Goal: Transaction & Acquisition: Book appointment/travel/reservation

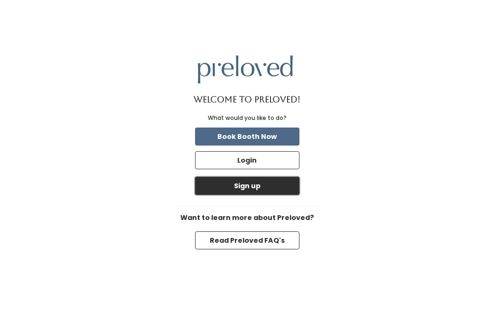
click at [257, 190] on button "Sign up" at bounding box center [247, 186] width 104 height 18
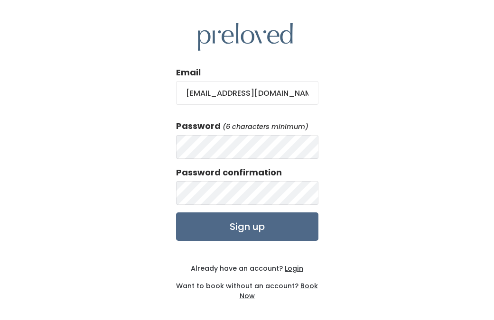
type input "lezahspala@gmail.com"
click at [176, 212] on input "Sign up" at bounding box center [247, 226] width 142 height 28
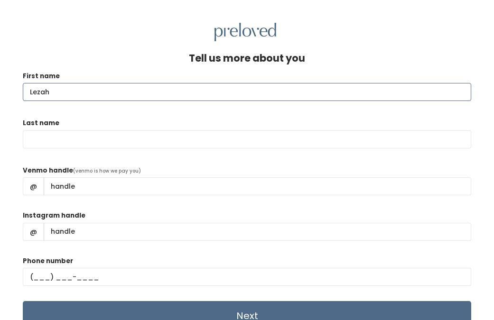
type input "Lezah"
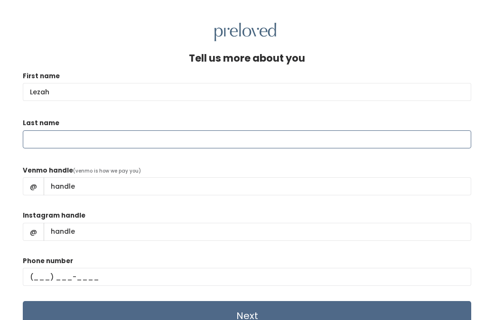
click at [166, 139] on input "Last name" at bounding box center [247, 139] width 448 height 18
type input "Spala"
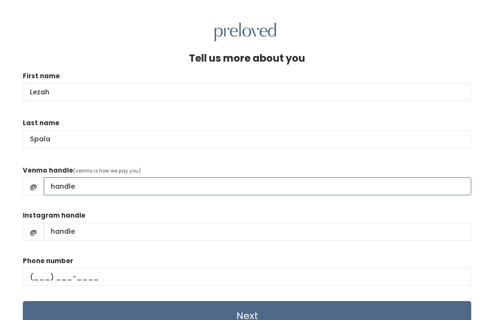
click at [99, 191] on input "Venmo handle" at bounding box center [257, 186] width 427 height 18
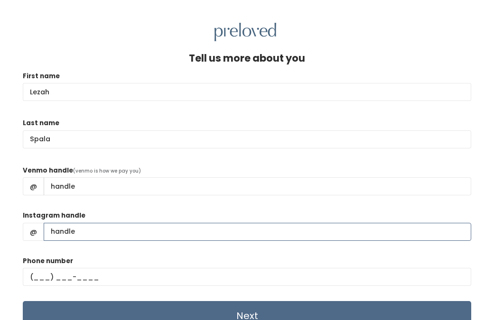
click at [56, 233] on input "Instagram handle" at bounding box center [257, 232] width 427 height 18
type input "L"
type input "lezahspala"
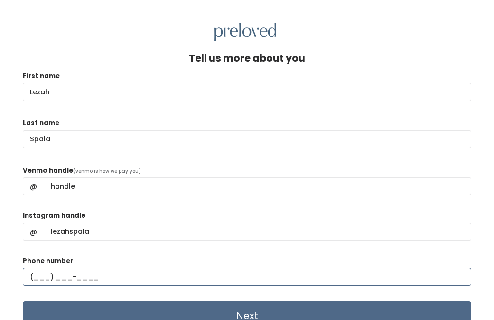
click at [39, 273] on input "text" at bounding box center [247, 277] width 448 height 18
type input "(618) 606-2305"
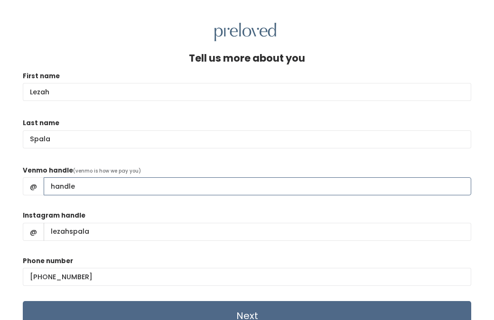
click at [64, 192] on input "Venmo handle" at bounding box center [257, 186] width 427 height 18
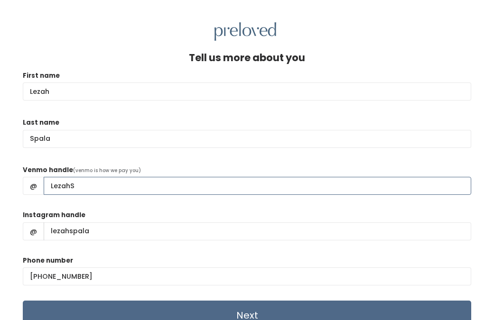
scroll to position [41, 0]
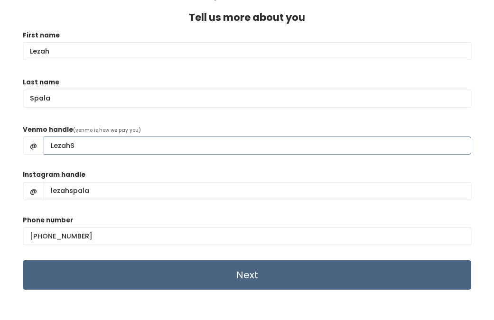
type input "LezahS"
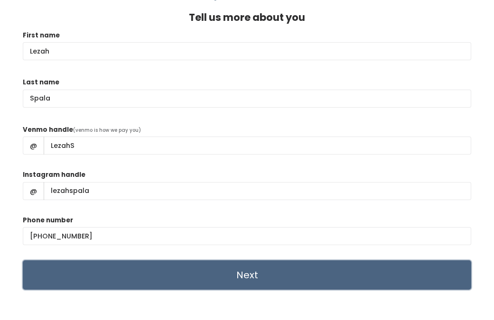
click at [107, 282] on input "Next" at bounding box center [247, 274] width 448 height 29
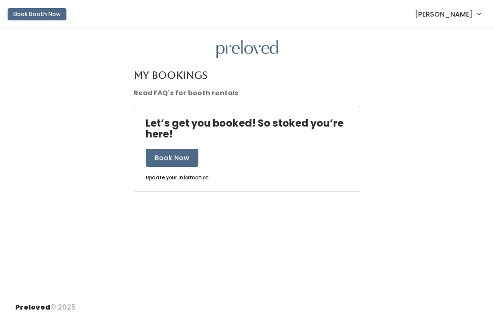
click at [182, 93] on link "Read FAQ's for booth rentals" at bounding box center [186, 92] width 104 height 9
click at [188, 97] on link "Read FAQ's for booth rentals" at bounding box center [186, 92] width 104 height 9
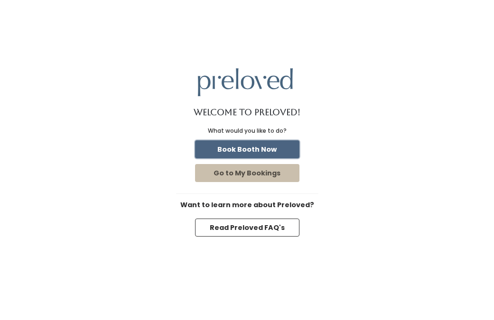
click at [271, 149] on button "Book Booth Now" at bounding box center [247, 149] width 104 height 18
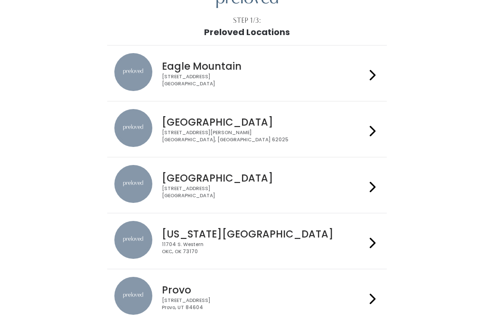
scroll to position [51, 0]
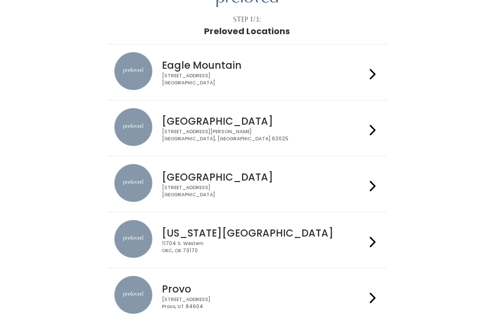
click at [275, 147] on div "Edwardsville 1500 Troy Road, Unit A‑B Edwardsville, IL 62025" at bounding box center [246, 128] width 265 height 40
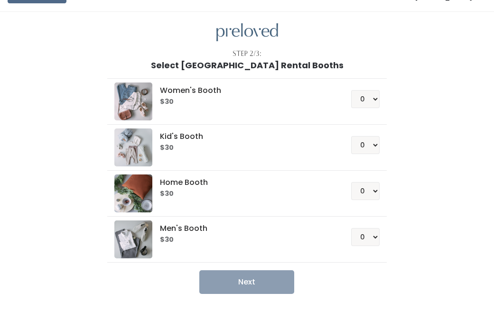
scroll to position [18, 0]
click at [375, 97] on select "0 1 2 3 4" at bounding box center [365, 99] width 28 height 18
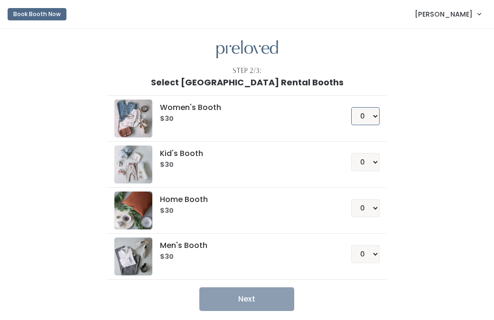
scroll to position [39, 0]
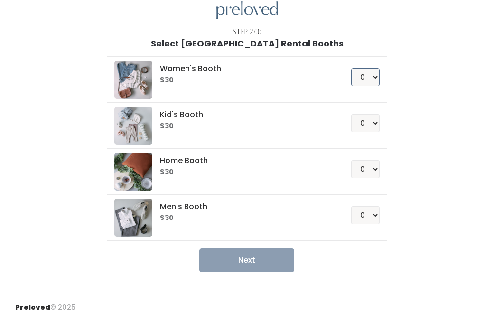
click at [372, 76] on select "0 1 2 3 4" at bounding box center [365, 77] width 28 height 18
select select "1"
click at [351, 68] on select "0 1 2 3 4" at bounding box center [365, 77] width 28 height 18
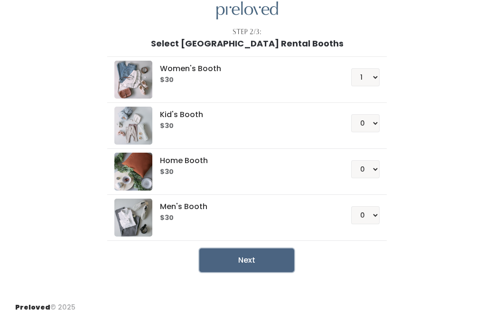
click at [268, 263] on button "Next" at bounding box center [246, 260] width 95 height 24
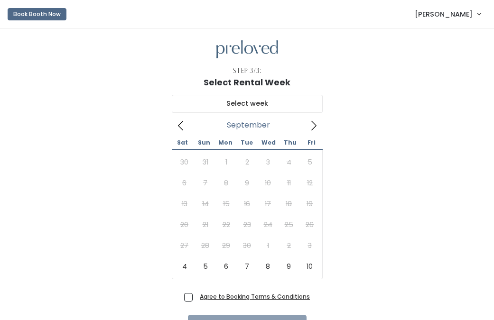
scroll to position [55, 0]
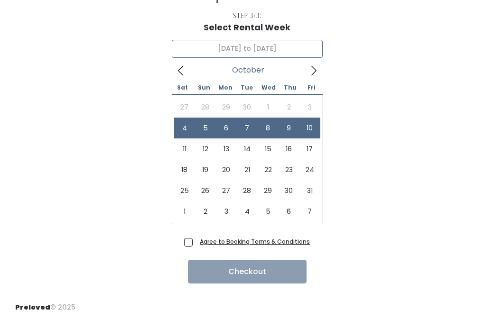
click at [182, 73] on icon at bounding box center [180, 70] width 10 height 10
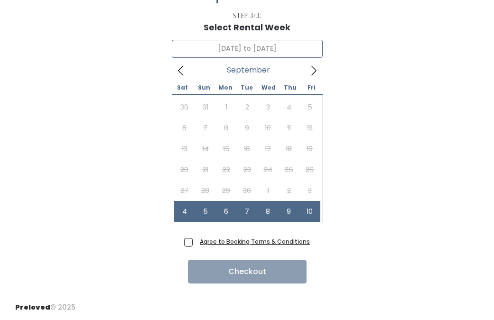
type input "[DATE] to [DATE]"
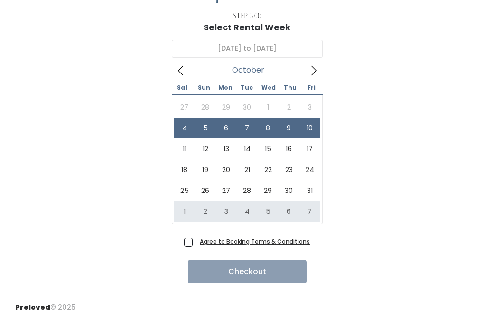
click at [196, 241] on span "Agree to Booking Terms & Conditions" at bounding box center [253, 241] width 114 height 9
click at [196, 241] on input "Agree to Booking Terms & Conditions" at bounding box center [199, 240] width 6 height 6
checkbox input "true"
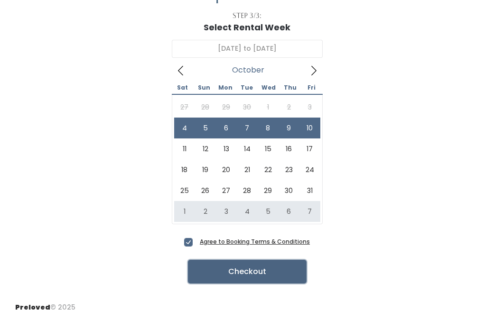
click at [226, 268] on button "Checkout" at bounding box center [247, 272] width 119 height 24
